Goal: Task Accomplishment & Management: Manage account settings

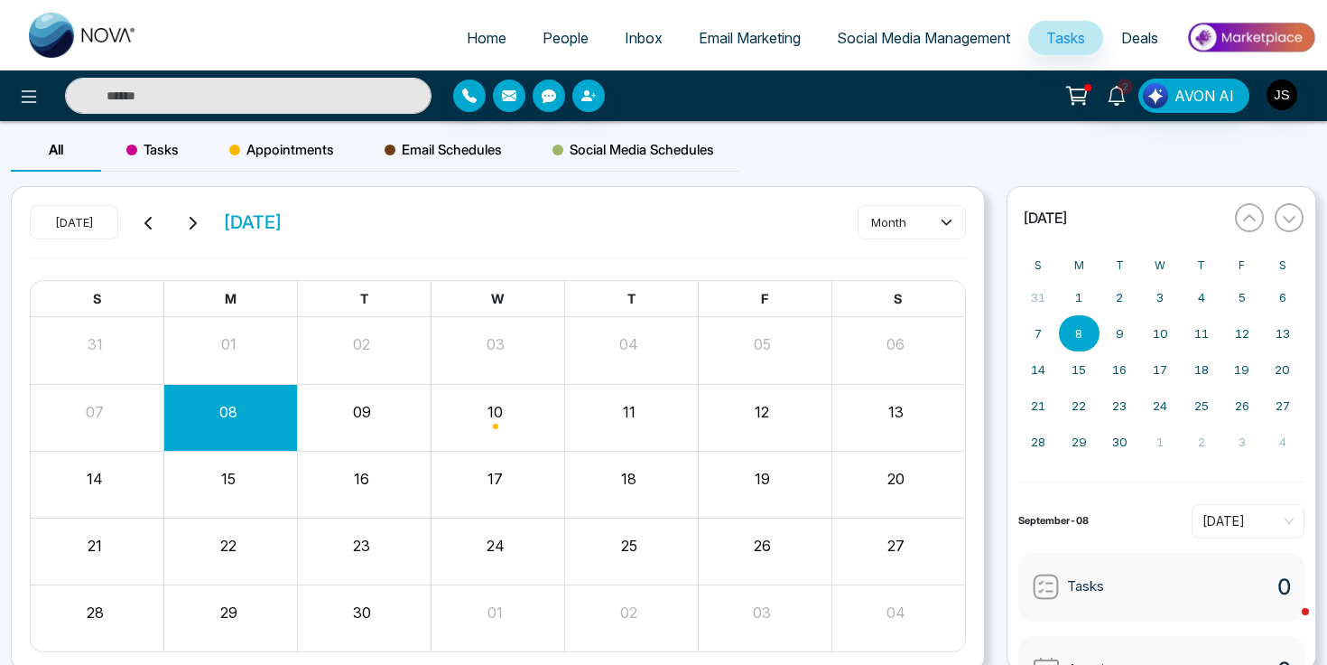
click at [608, 186] on div "Today September 2025 month S M T W T F S 31 01 02 03 04 05 06 07 08 09 10 11 12…" at bounding box center [498, 429] width 974 height 486
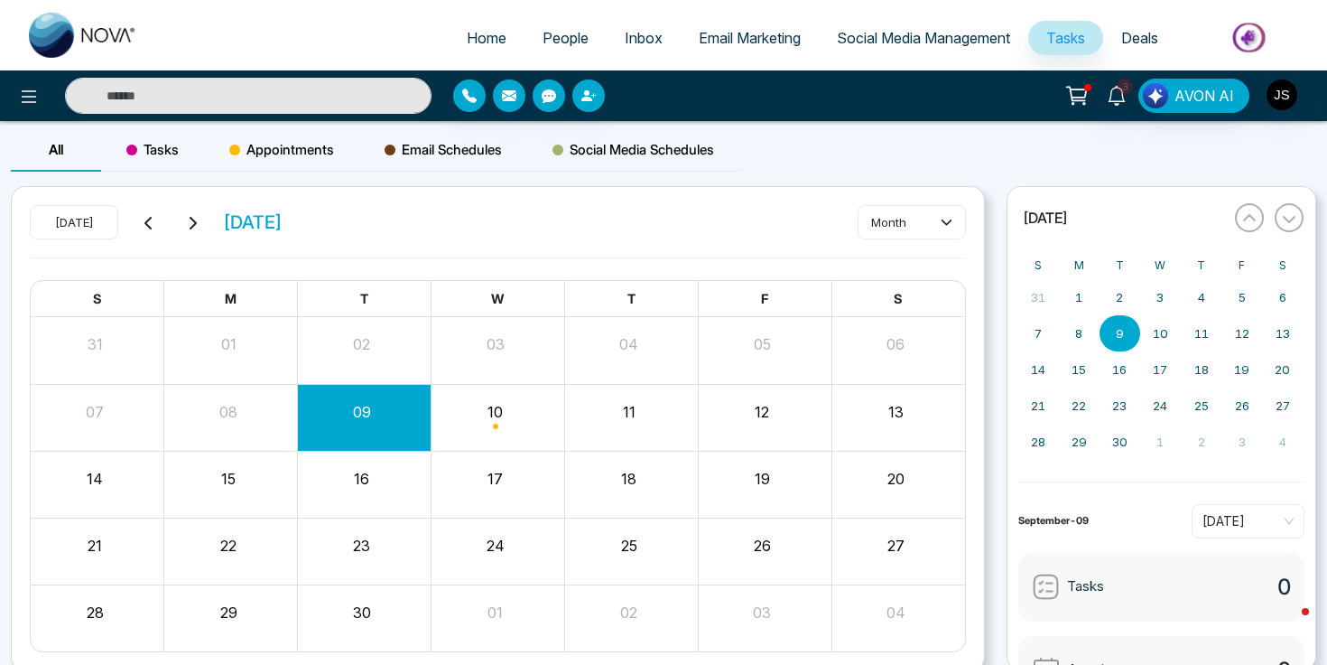
click at [276, 154] on span "Appointments" at bounding box center [281, 150] width 105 height 22
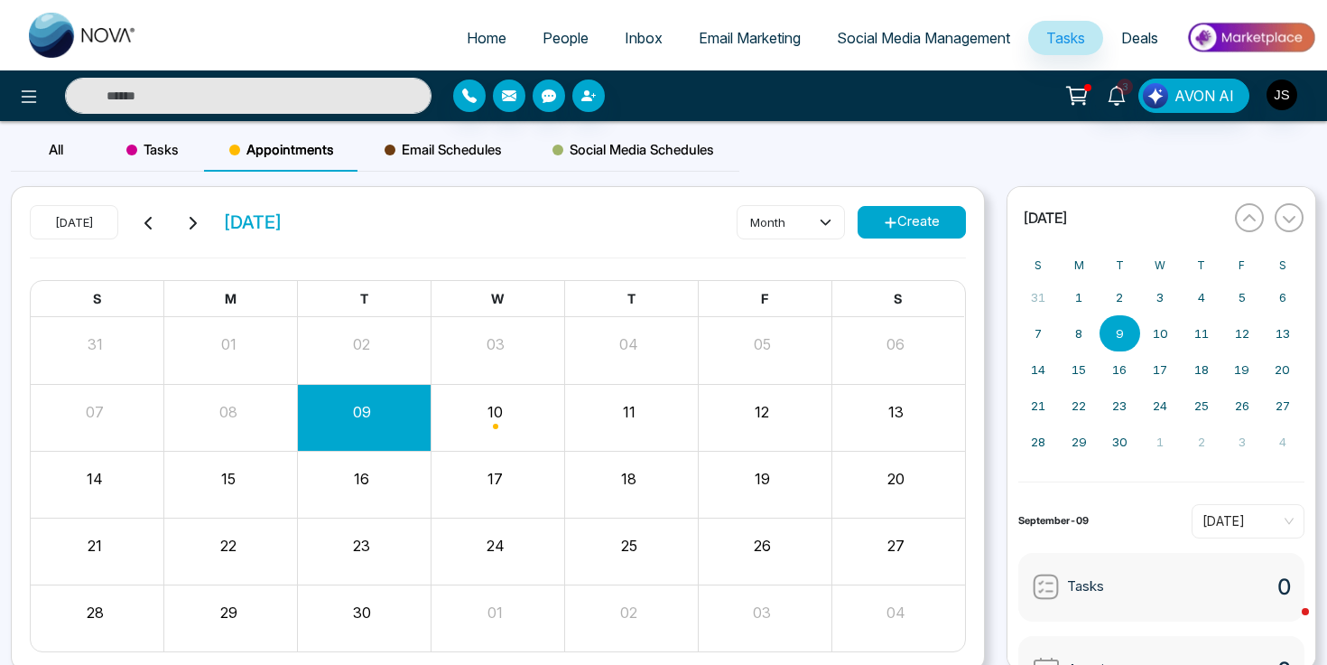
scroll to position [28, 0]
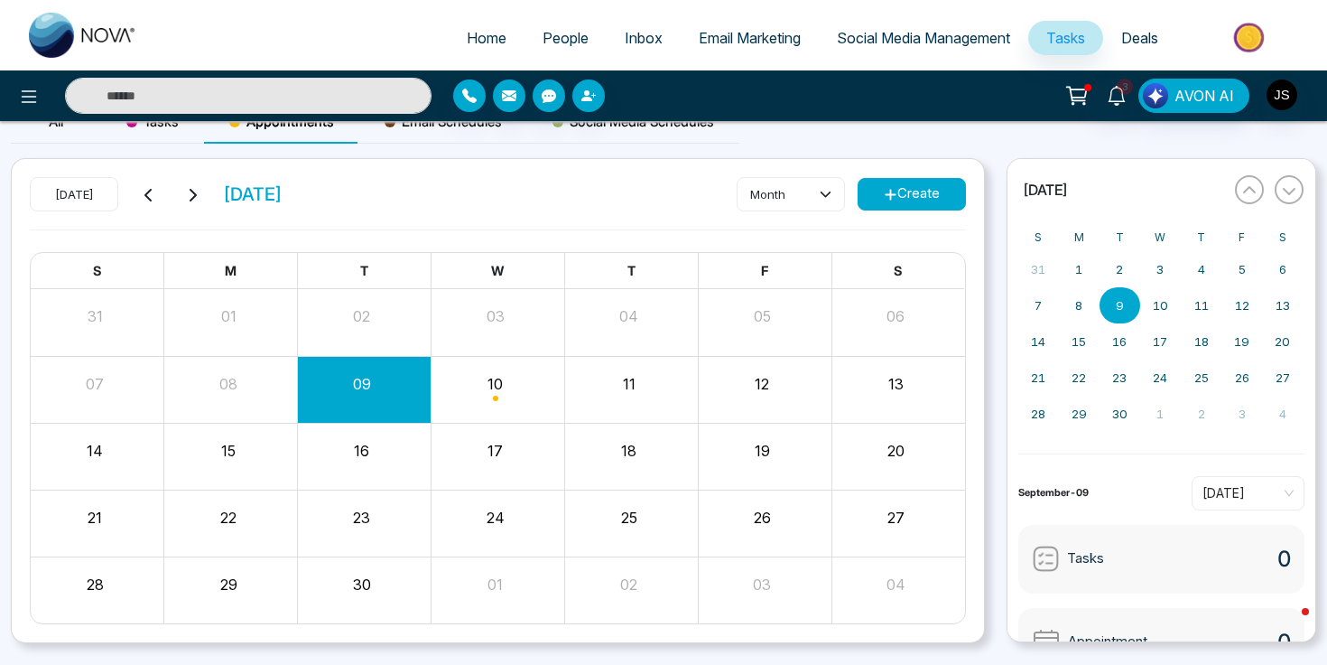
click at [359, 388] on button "09" at bounding box center [362, 384] width 18 height 22
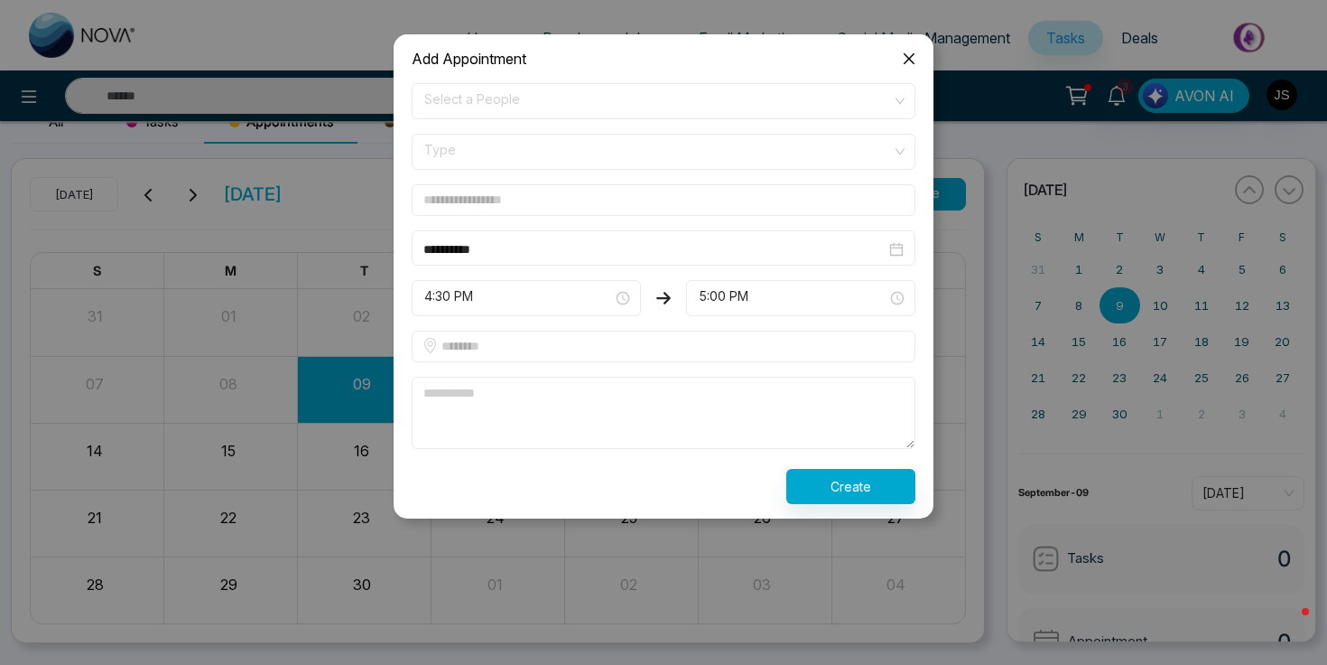
click at [334, 382] on div "**********" at bounding box center [663, 348] width 1327 height 631
click at [358, 265] on div "**********" at bounding box center [663, 348] width 1327 height 631
click at [917, 73] on span "Close" at bounding box center [909, 58] width 49 height 49
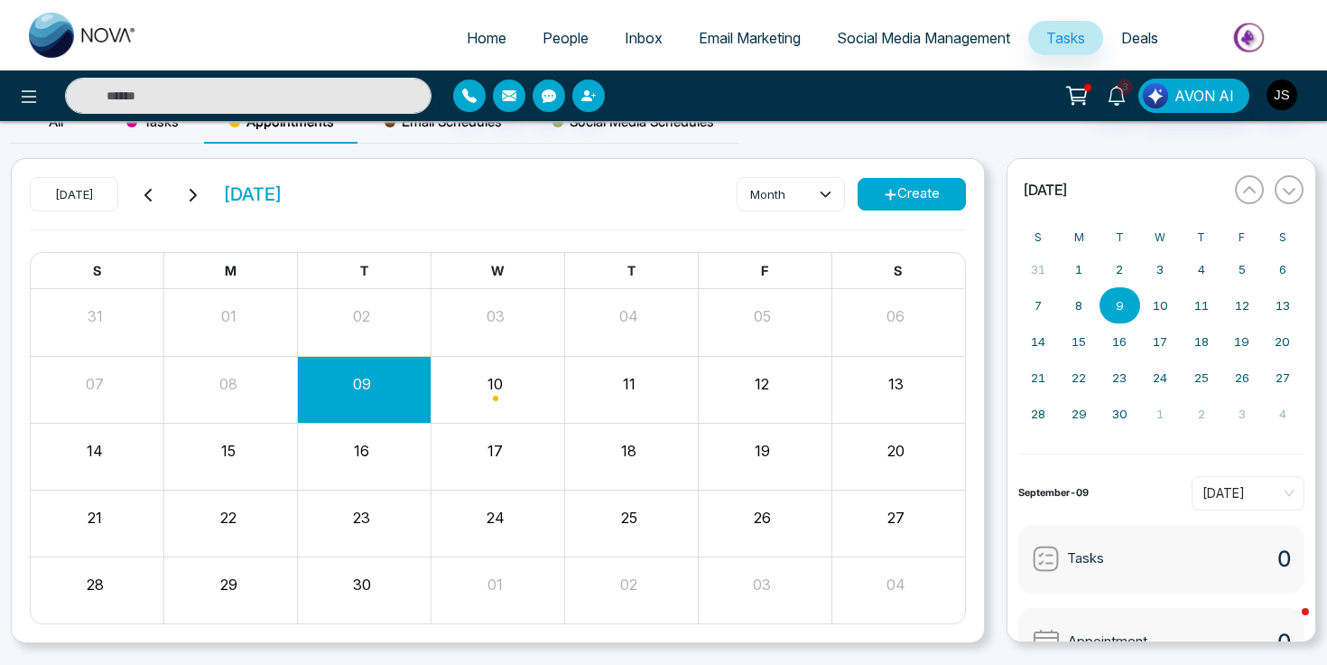
click at [1054, 36] on span "Tasks" at bounding box center [1066, 38] width 39 height 18
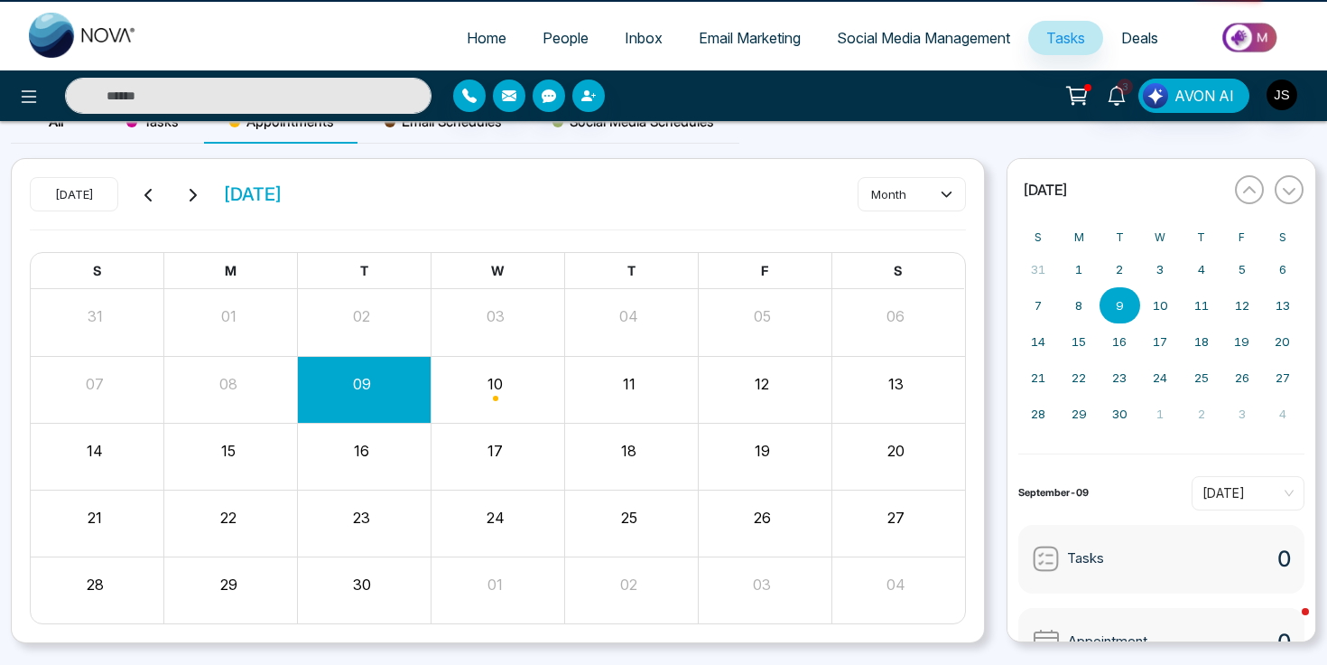
scroll to position [0, 0]
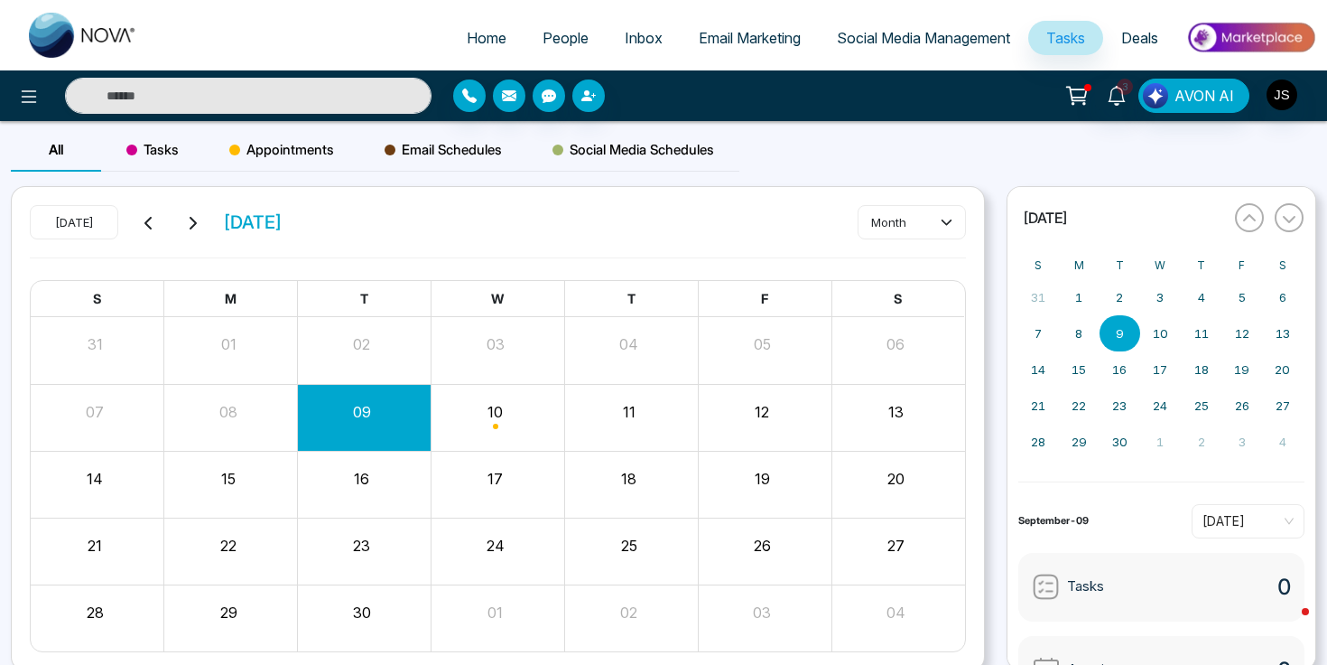
click at [1132, 37] on span "Deals" at bounding box center [1140, 38] width 37 height 18
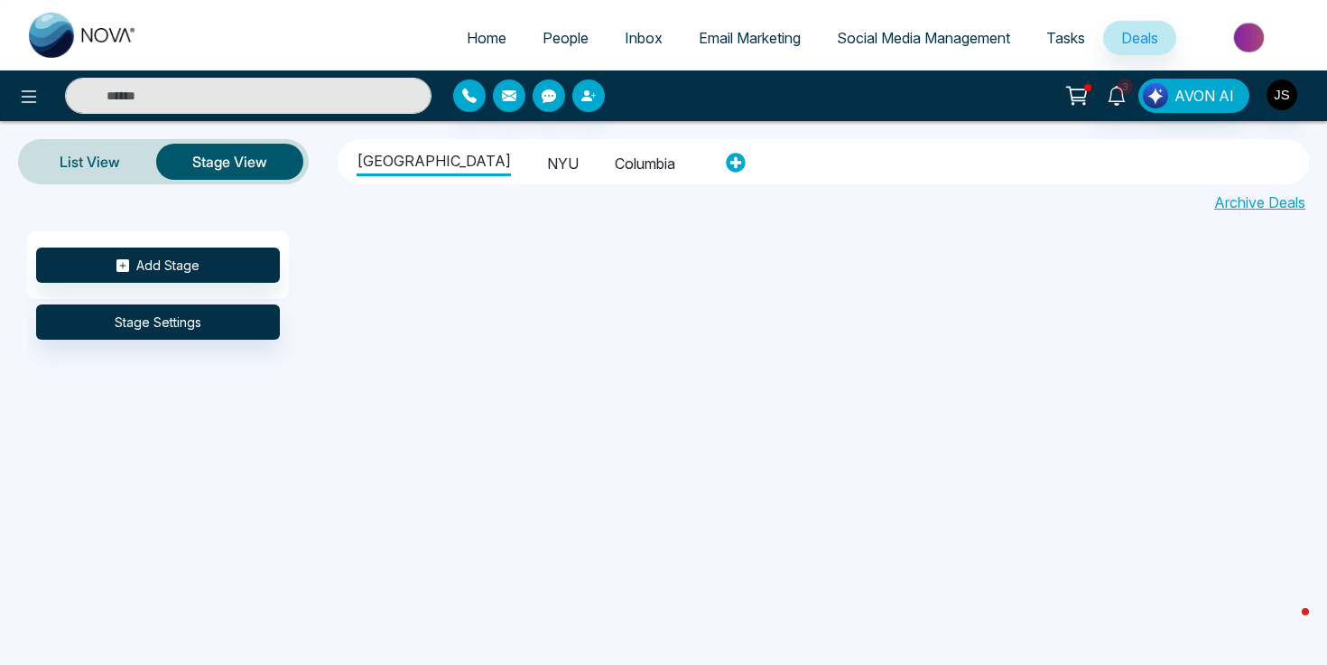
click at [547, 163] on li "NYU" at bounding box center [563, 160] width 32 height 31
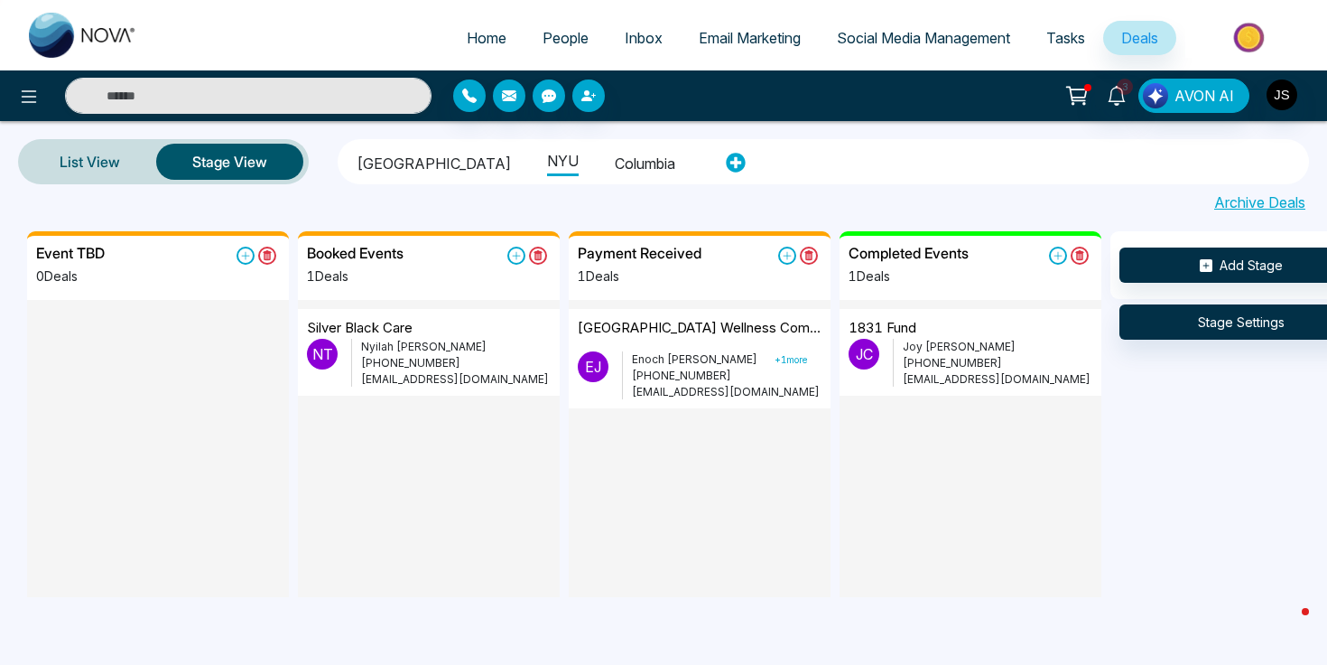
scroll to position [2, 0]
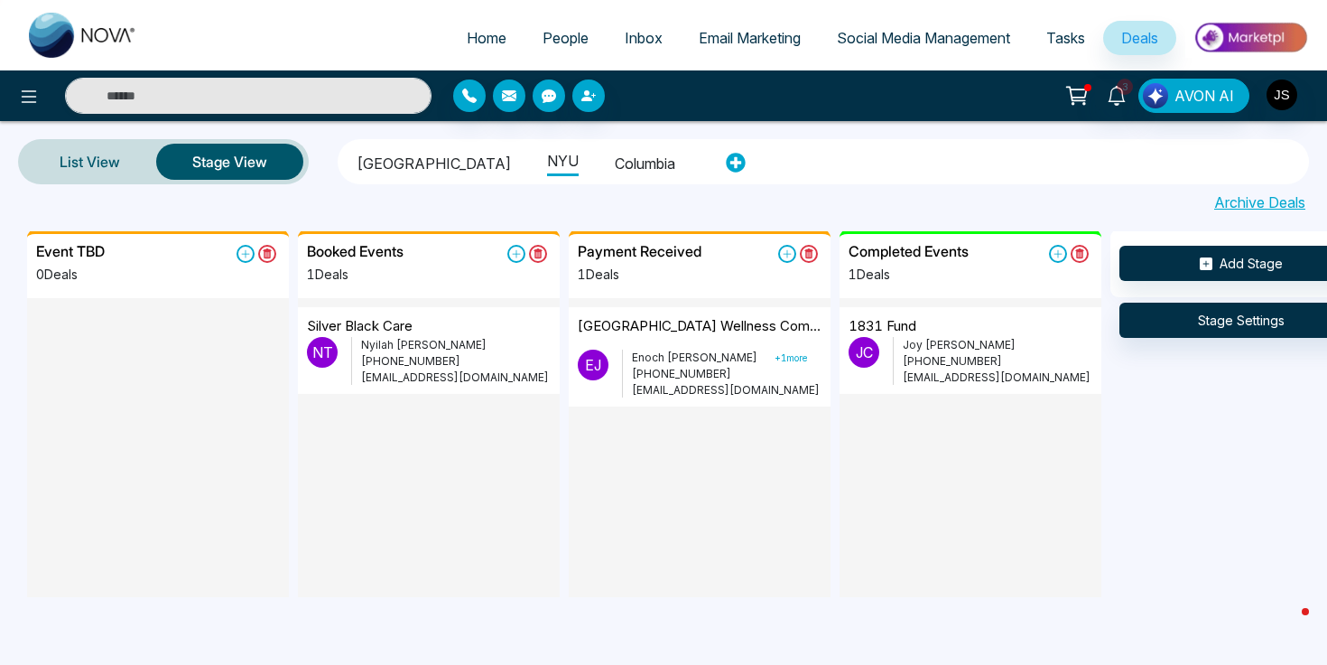
click at [698, 326] on p "[GEOGRAPHIC_DATA] Wellness Committee" at bounding box center [700, 326] width 244 height 21
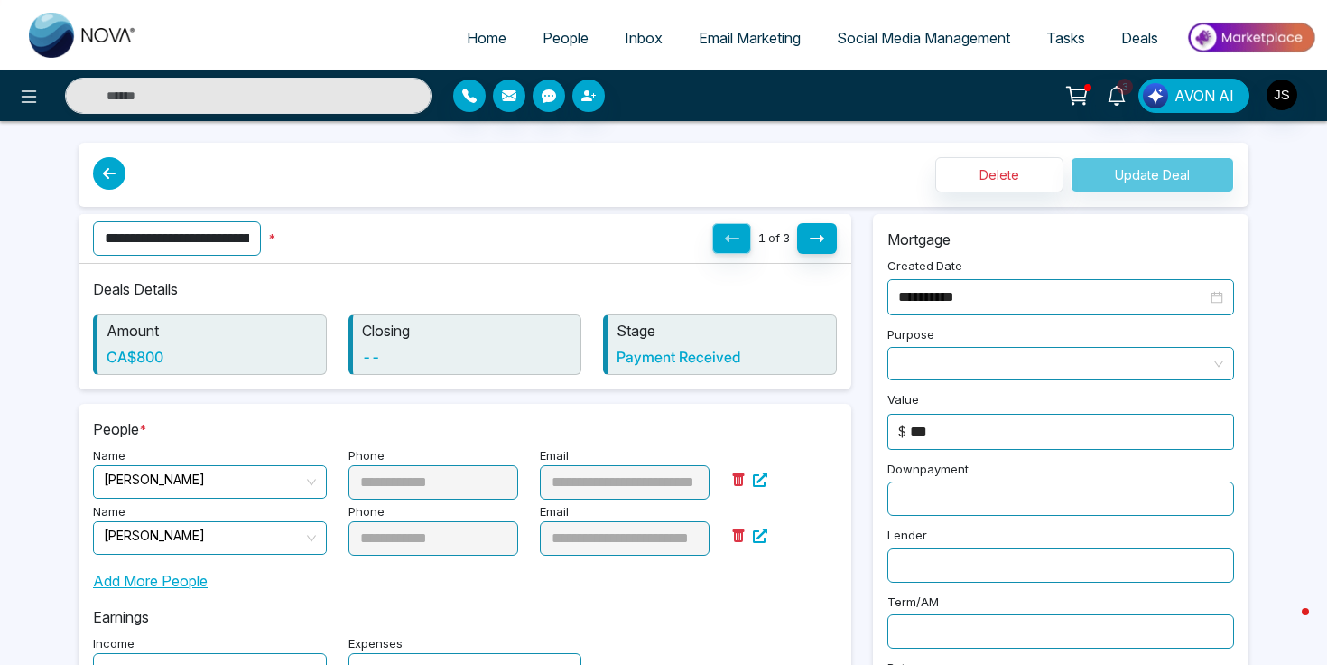
scroll to position [508, 0]
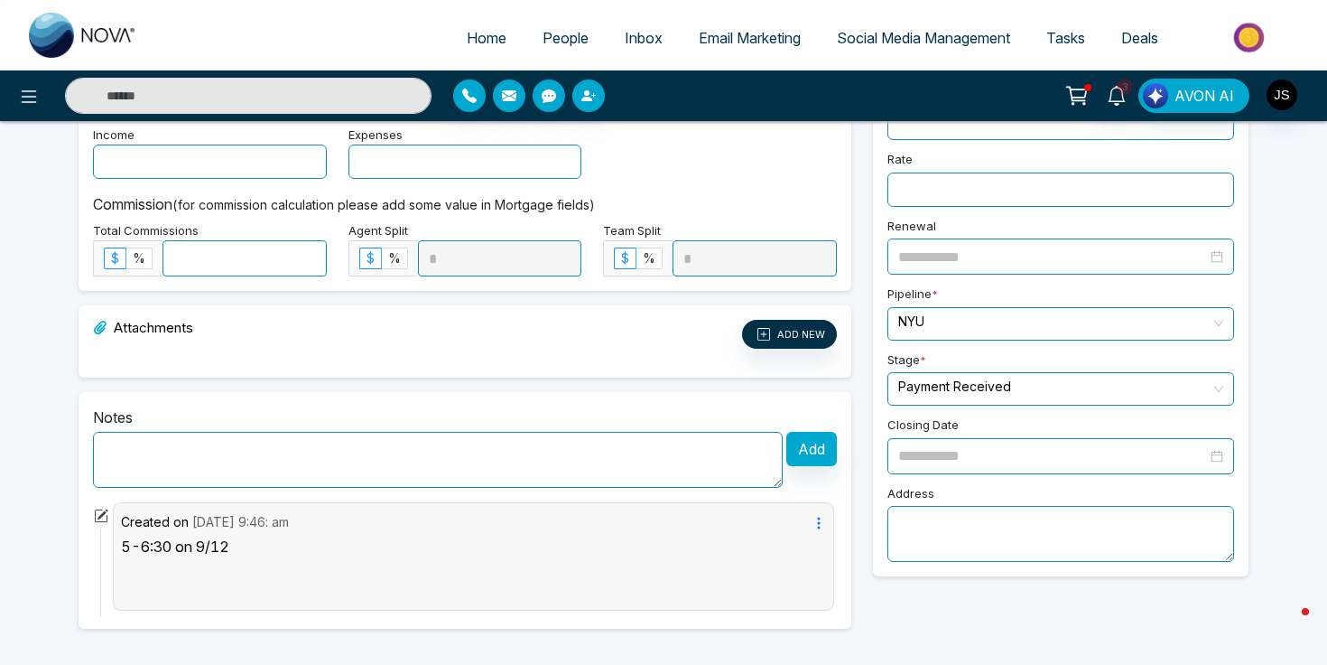
click at [243, 551] on p "5-6:30 on 9/12" at bounding box center [466, 547] width 691 height 22
click at [209, 541] on p "5-6:30 on 9/12" at bounding box center [466, 547] width 691 height 22
click at [364, 211] on small "(for commission calculation please add some value in Mortgage fields)" at bounding box center [383, 204] width 423 height 15
click at [405, 211] on small "(for commission calculation please add some value in Mortgage fields)" at bounding box center [383, 204] width 423 height 15
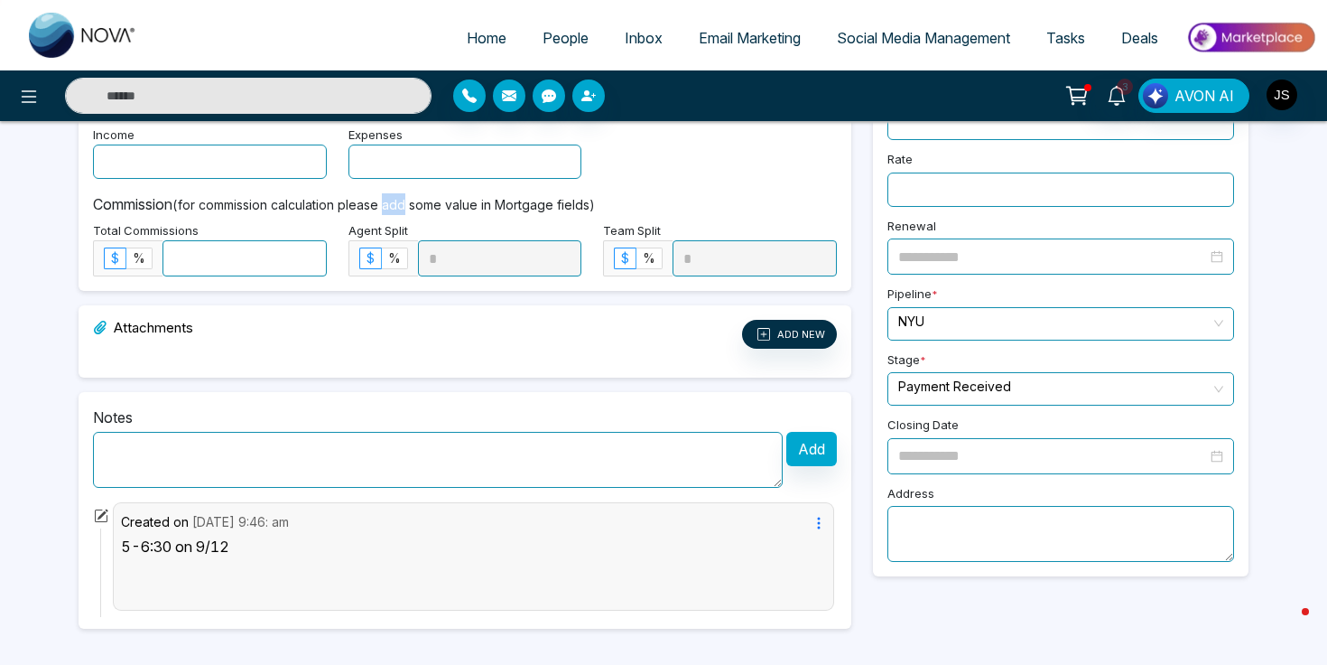
click at [405, 211] on small "(for commission calculation please add some value in Mortgage fields)" at bounding box center [383, 204] width 423 height 15
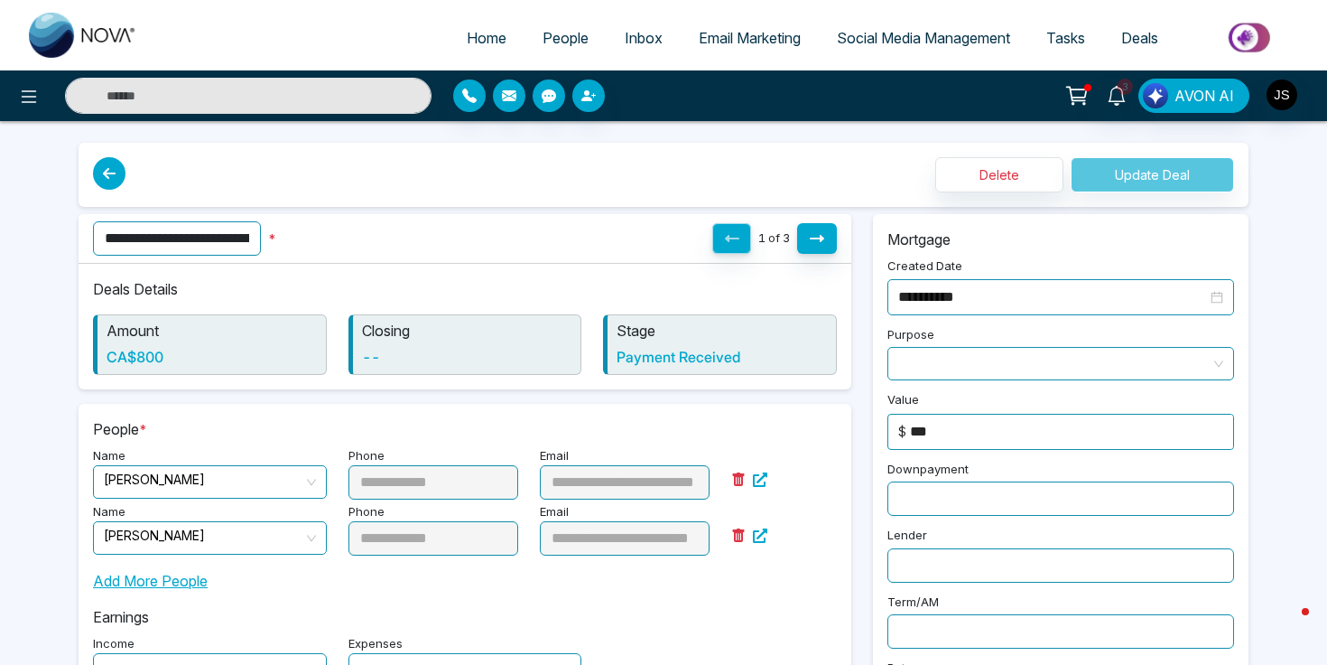
click at [1131, 40] on span "Deals" at bounding box center [1140, 38] width 37 height 18
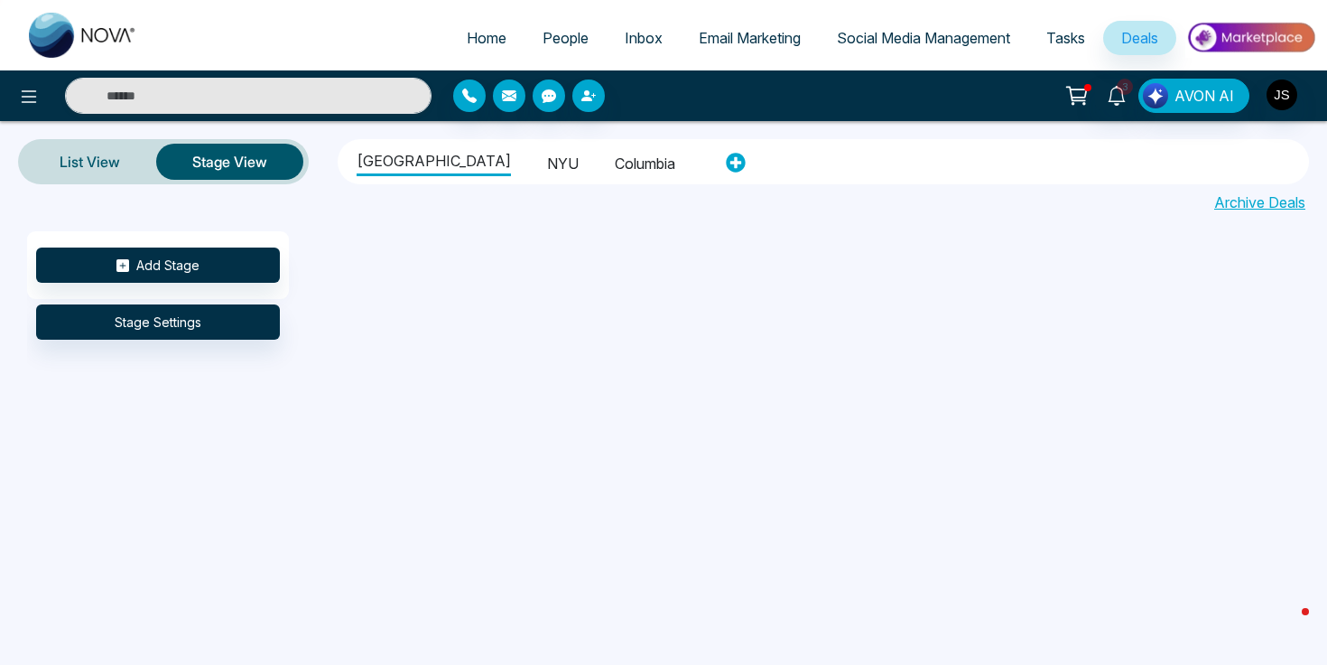
click at [547, 163] on li "NYU" at bounding box center [563, 160] width 32 height 31
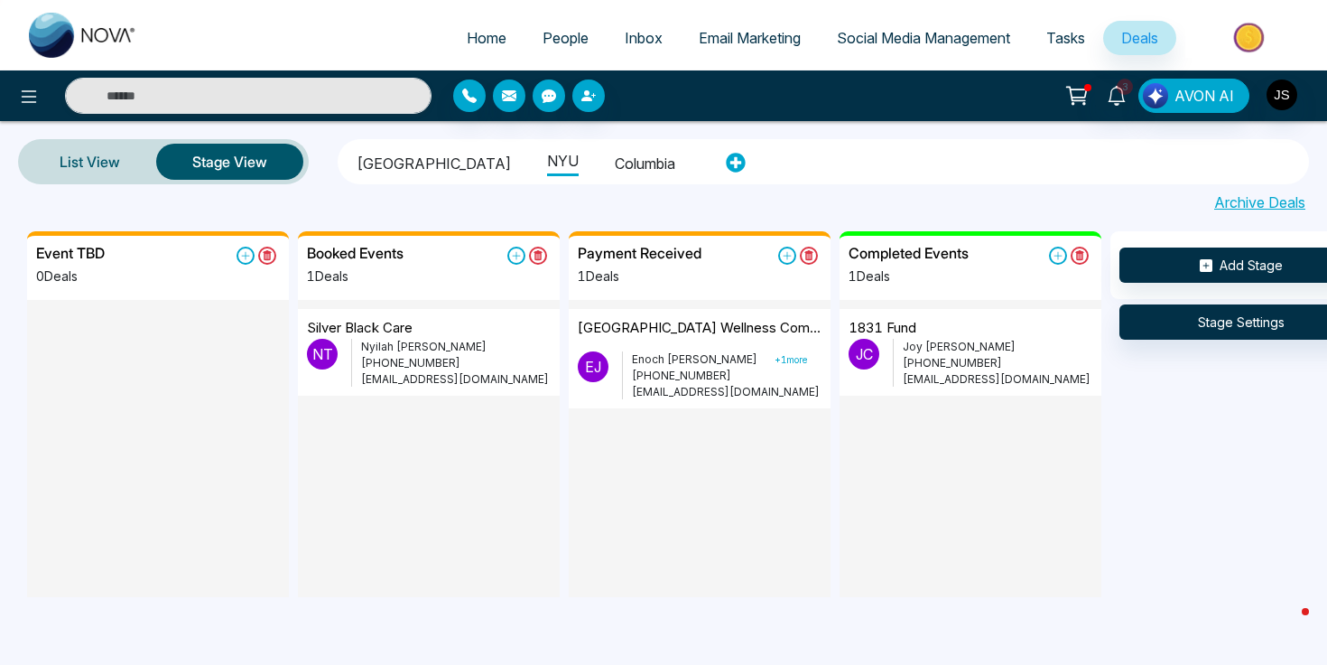
click at [666, 372] on p "[PHONE_NUMBER]" at bounding box center [727, 376] width 190 height 16
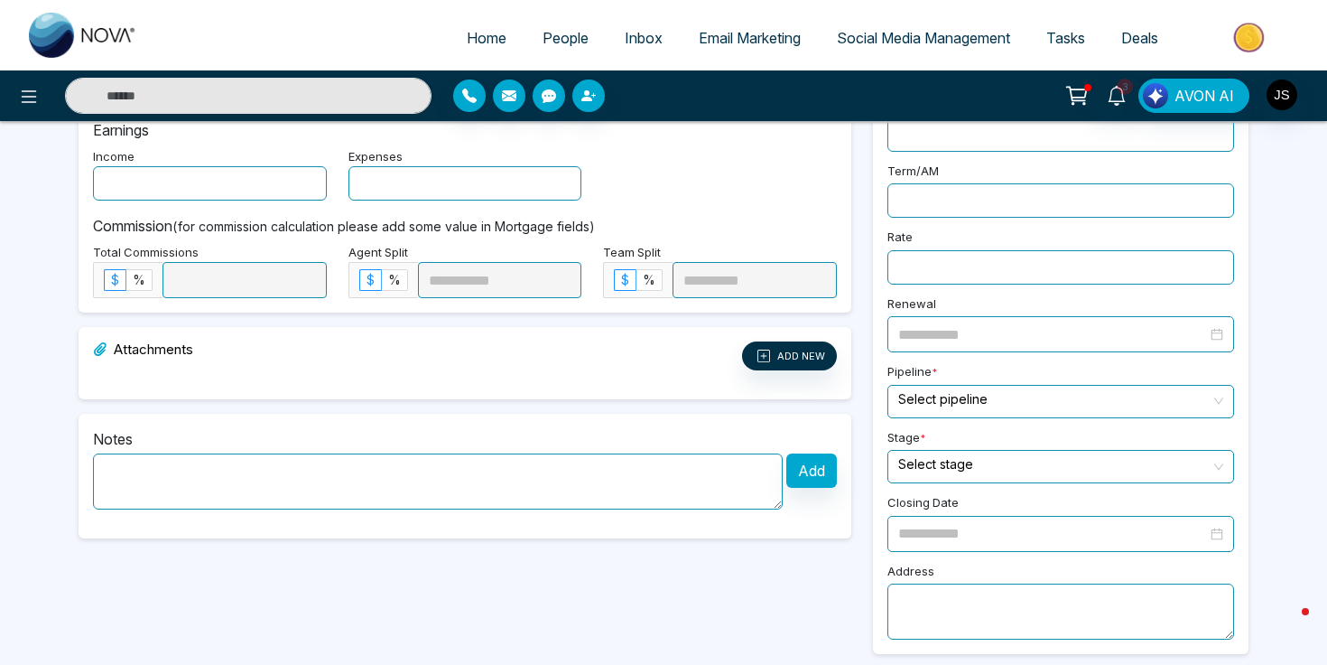
type input "**********"
type input "*"
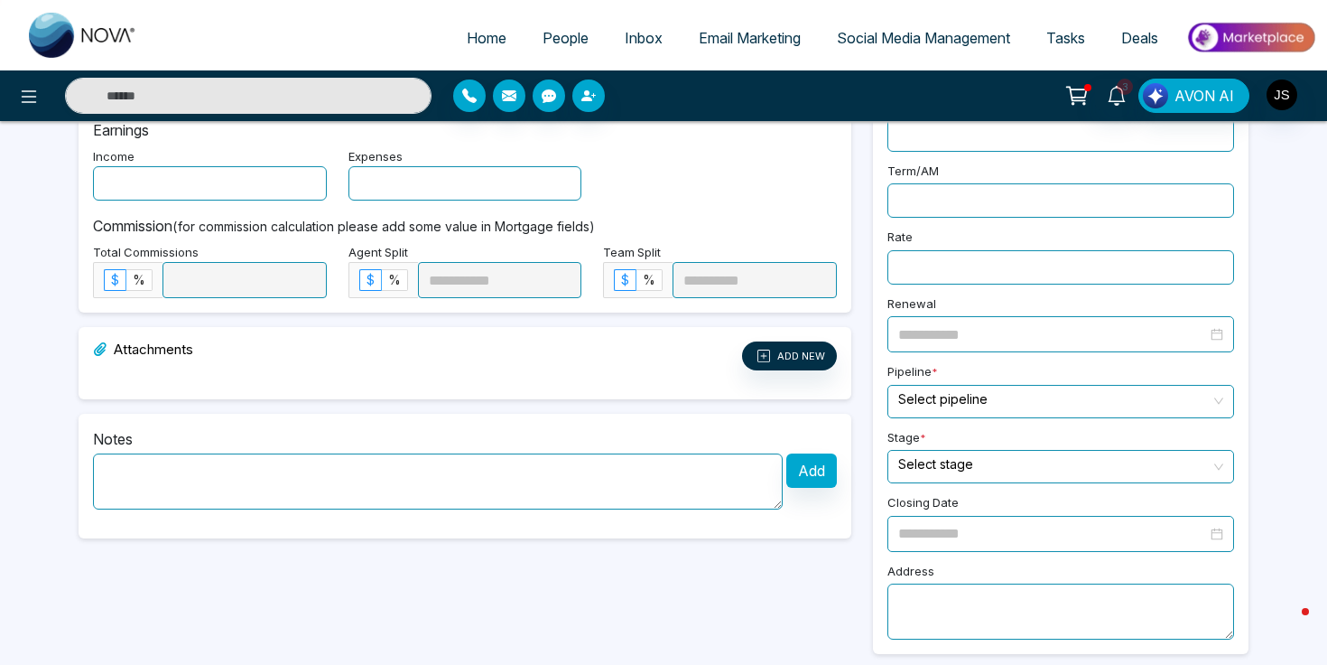
type input "***"
type input "**********"
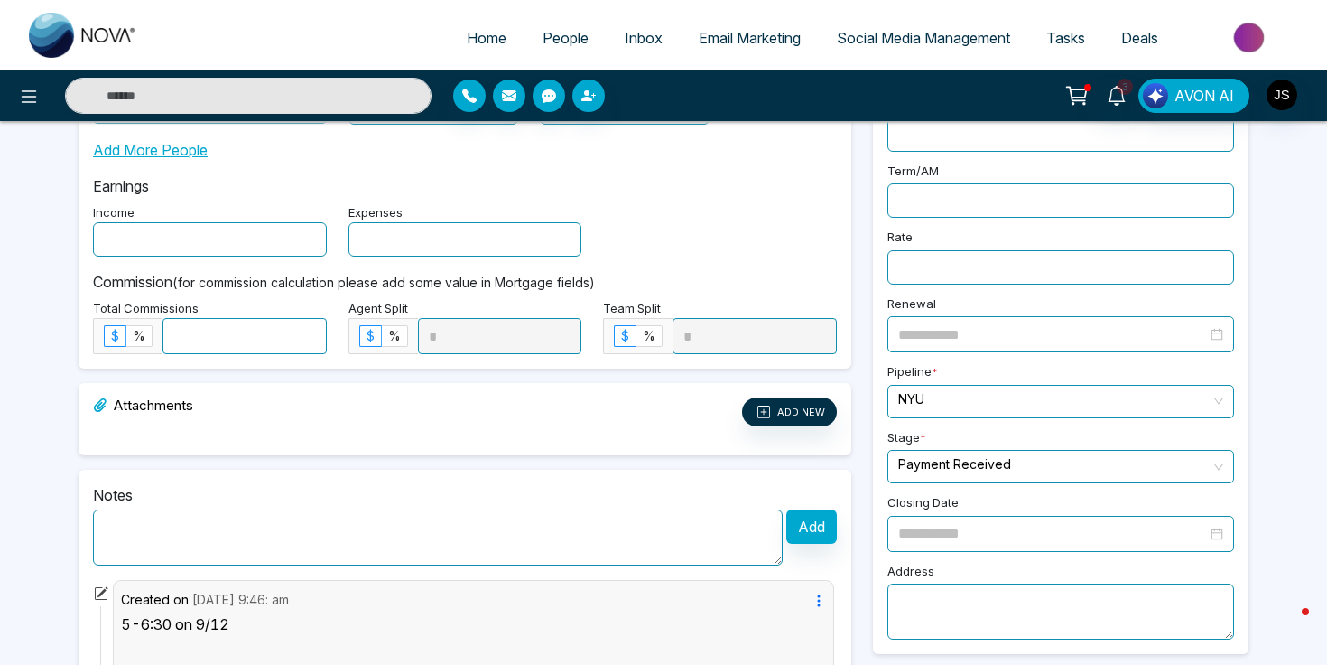
scroll to position [508, 0]
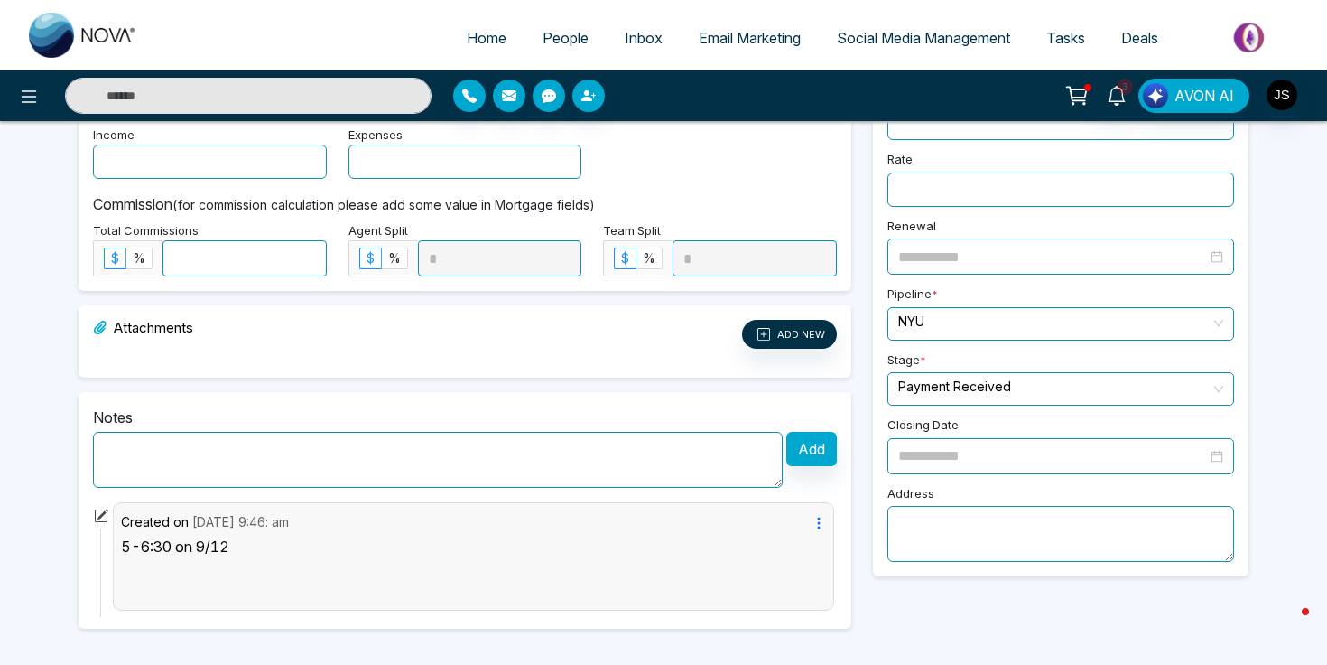
click at [247, 551] on p "5-6:30 on 9/12" at bounding box center [466, 547] width 691 height 22
click at [210, 551] on p "5-6:30 on 9/12" at bounding box center [466, 547] width 691 height 22
click at [220, 551] on p "5-6:30 on 9/12" at bounding box center [466, 547] width 691 height 22
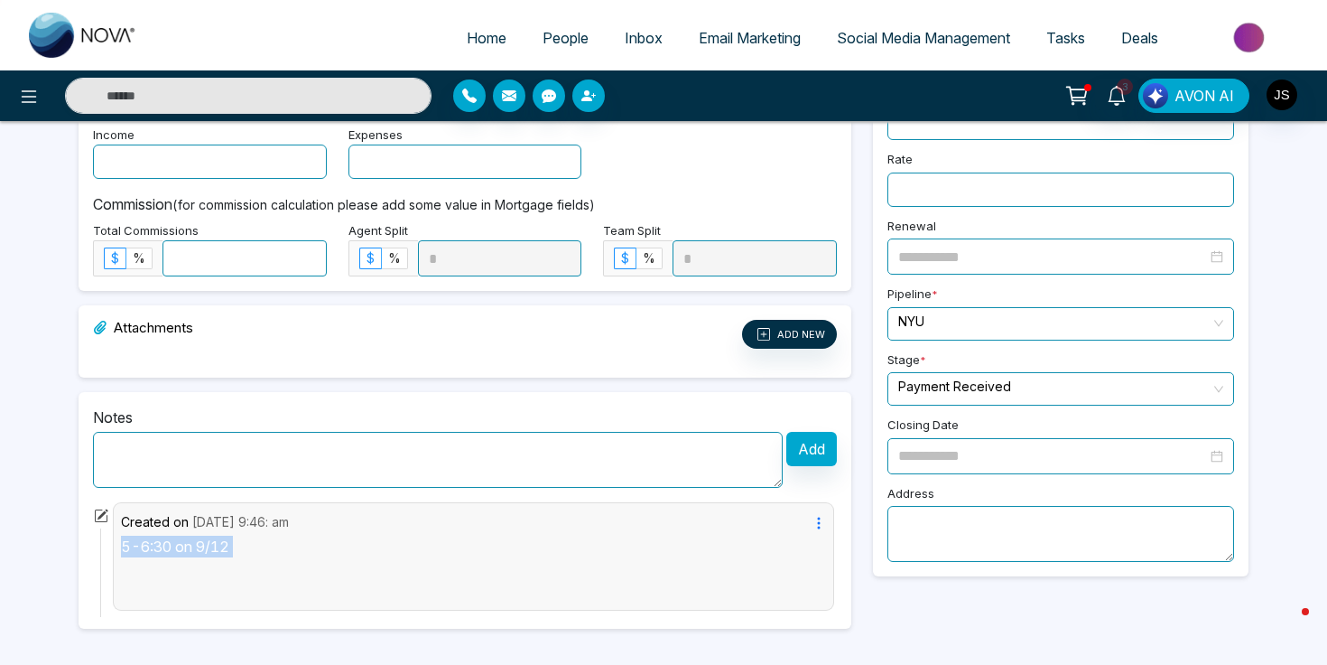
click at [222, 551] on p "5-6:30 on 9/12" at bounding box center [466, 547] width 691 height 22
click at [227, 547] on p "5-6:30 on 9/12" at bounding box center [466, 547] width 691 height 22
